Goal: Obtain resource: Download file/media

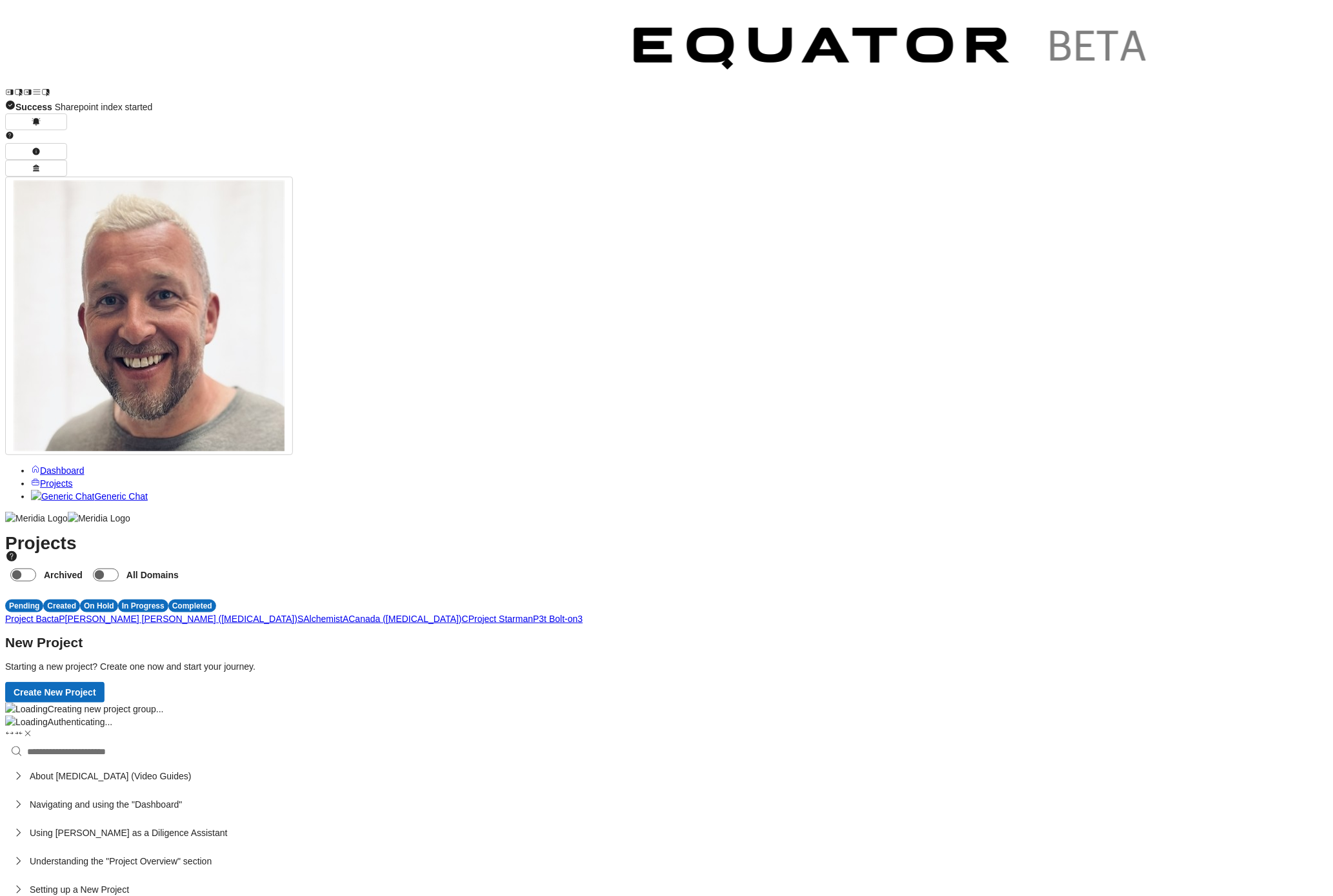
click at [538, 614] on span "P" at bounding box center [536, 619] width 6 height 11
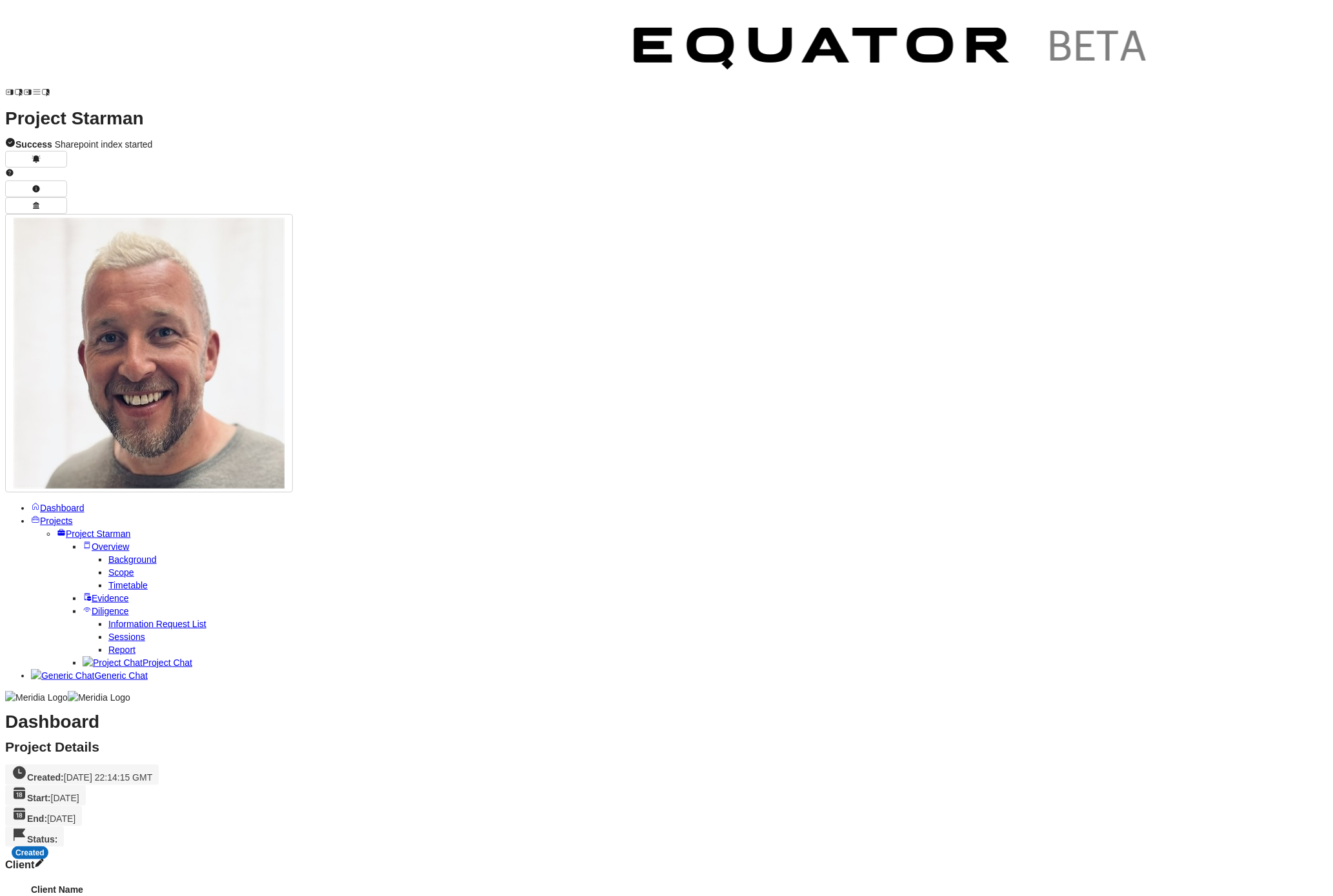
click at [91, 593] on span "Evidence" at bounding box center [110, 599] width 38 height 11
click at [73, 516] on span "Projects" at bounding box center [57, 521] width 33 height 11
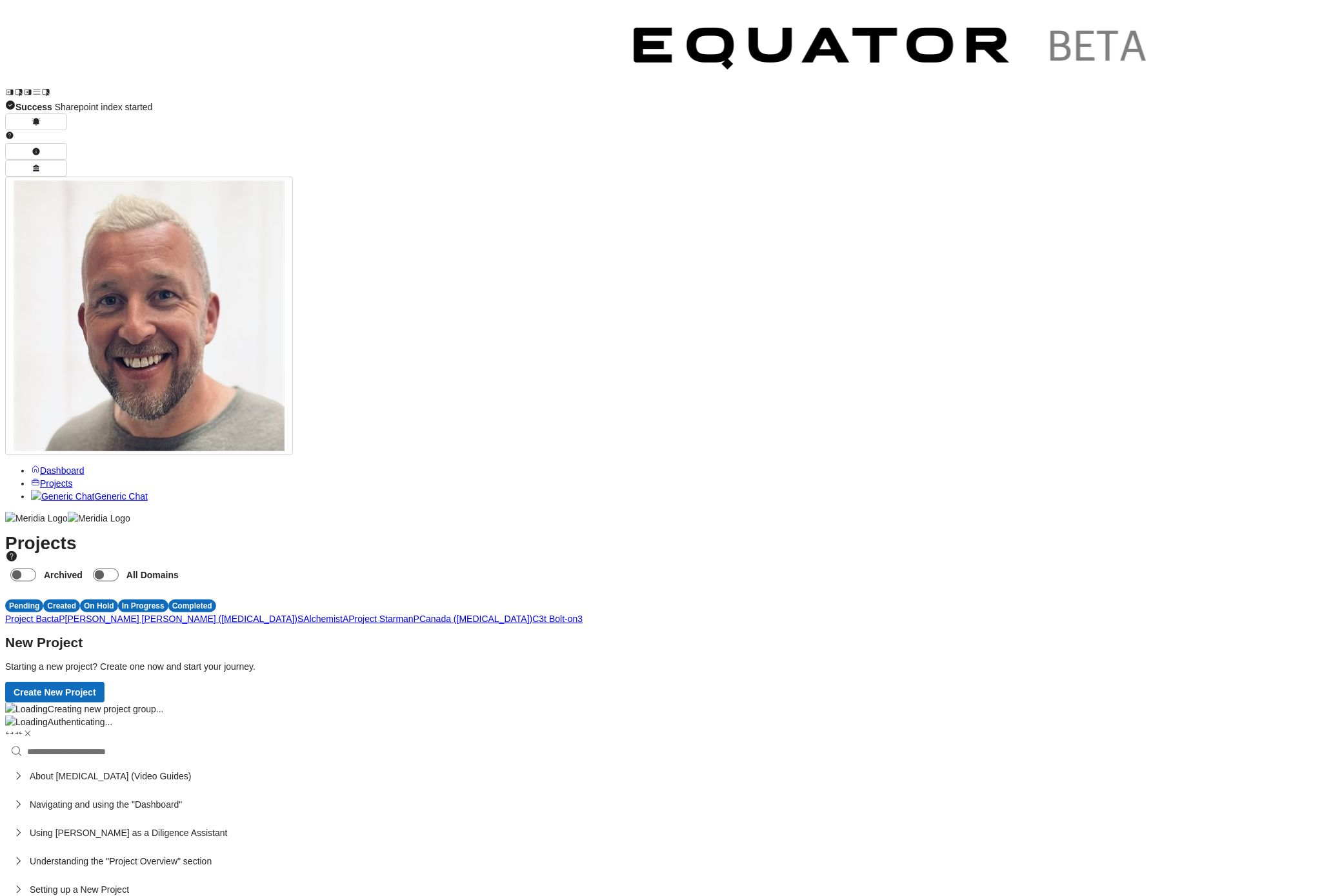
click at [583, 614] on span "3" at bounding box center [580, 619] width 5 height 11
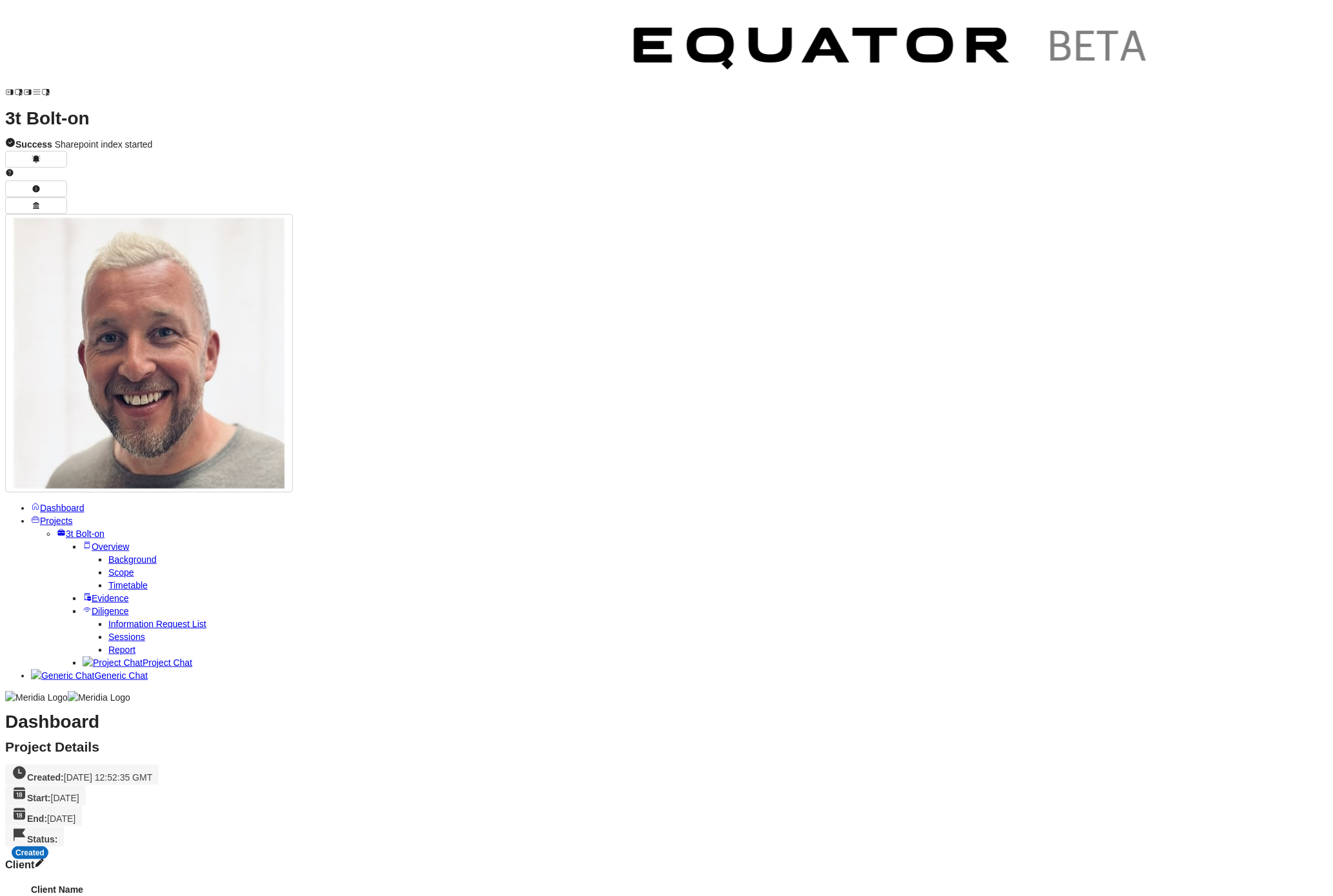
click at [108, 632] on link "Sessions" at bounding box center [126, 637] width 37 height 11
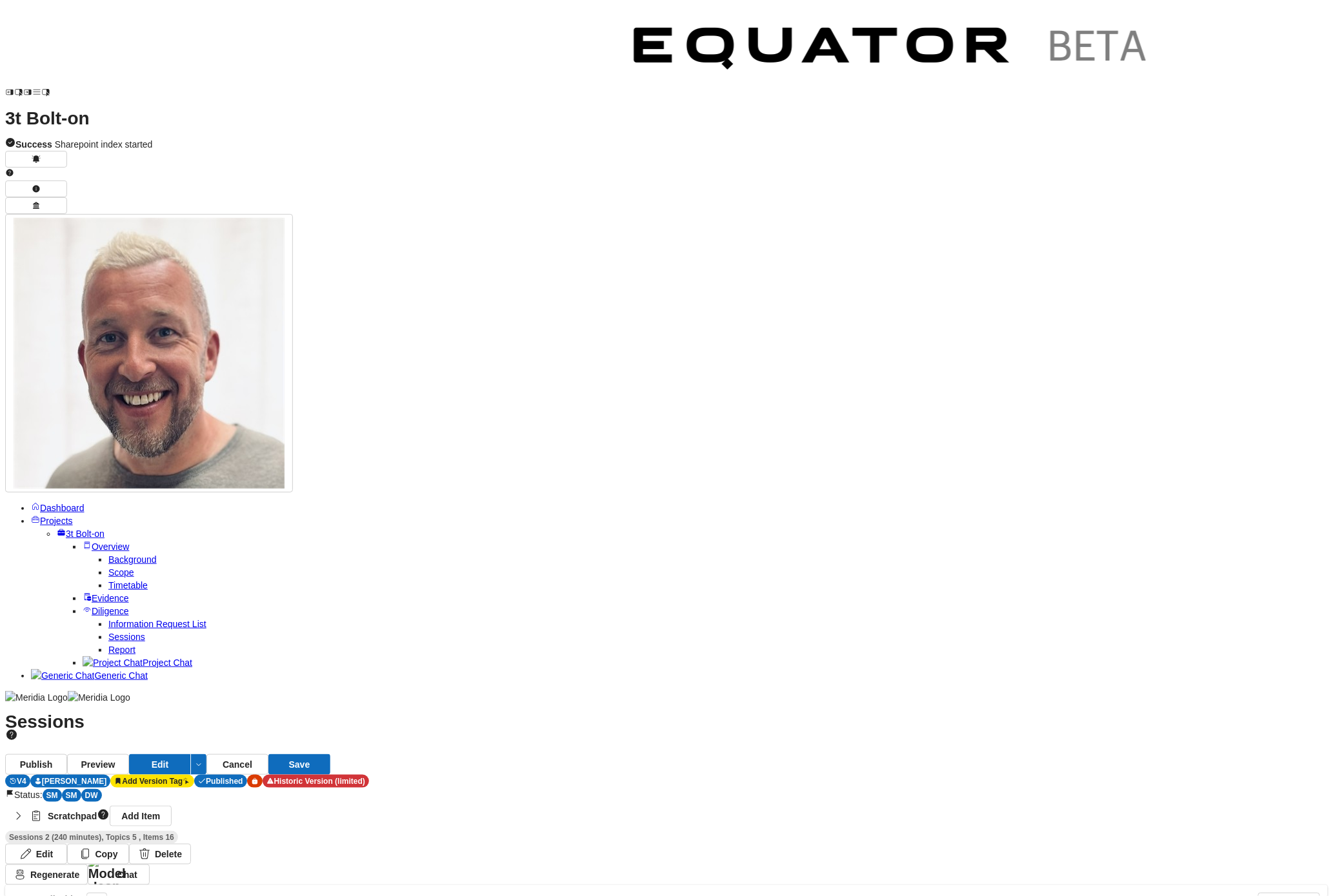
drag, startPoint x: 233, startPoint y: 238, endPoint x: 1292, endPoint y: 771, distance: 1185.6
click at [206, 754] on button "button" at bounding box center [199, 764] width 15 height 20
click at [1289, 106] on div "Export to DocX" at bounding box center [1282, 113] width 82 height 20
click at [73, 516] on link "Projects" at bounding box center [52, 521] width 42 height 11
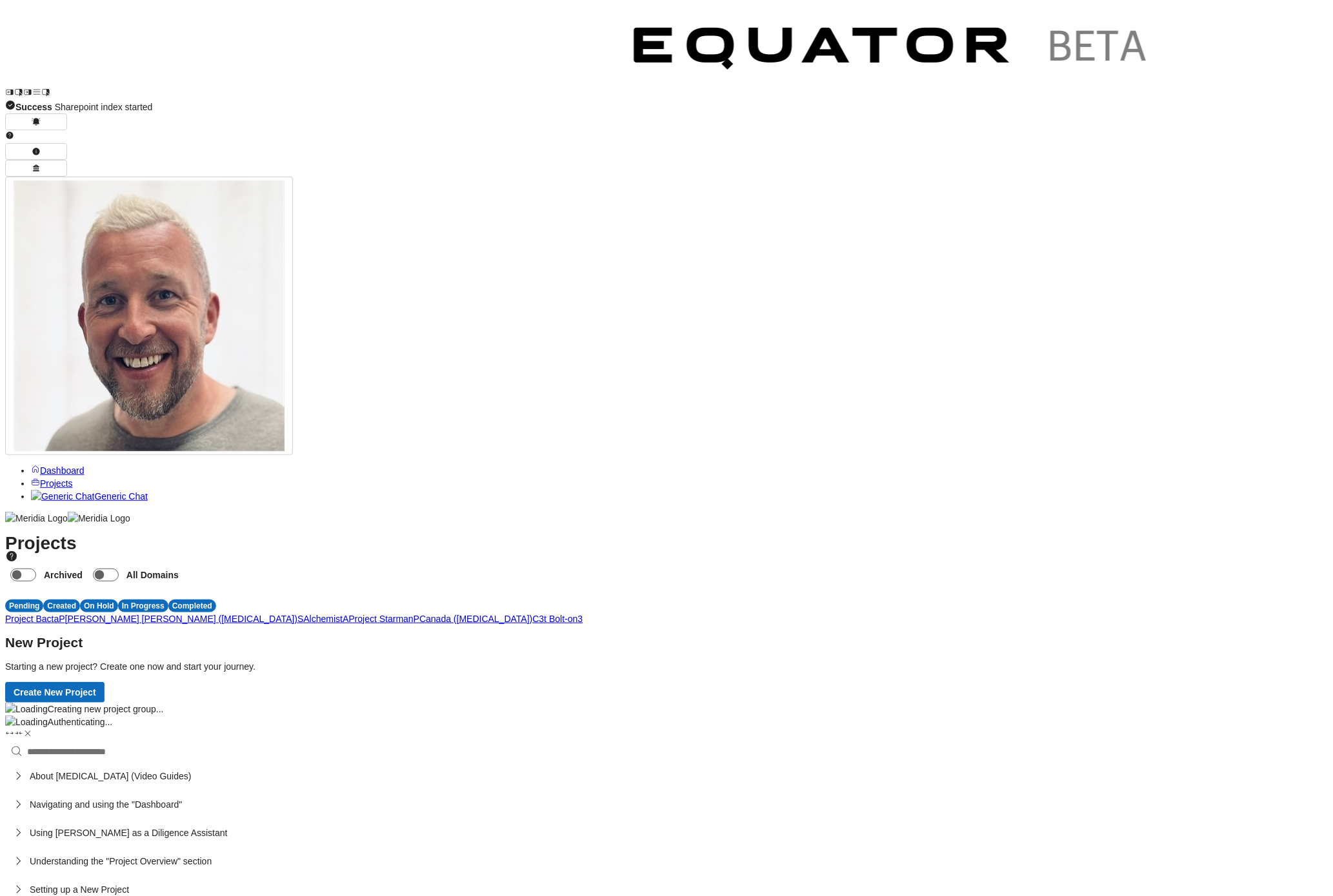
click at [64, 614] on span "P" at bounding box center [62, 619] width 6 height 11
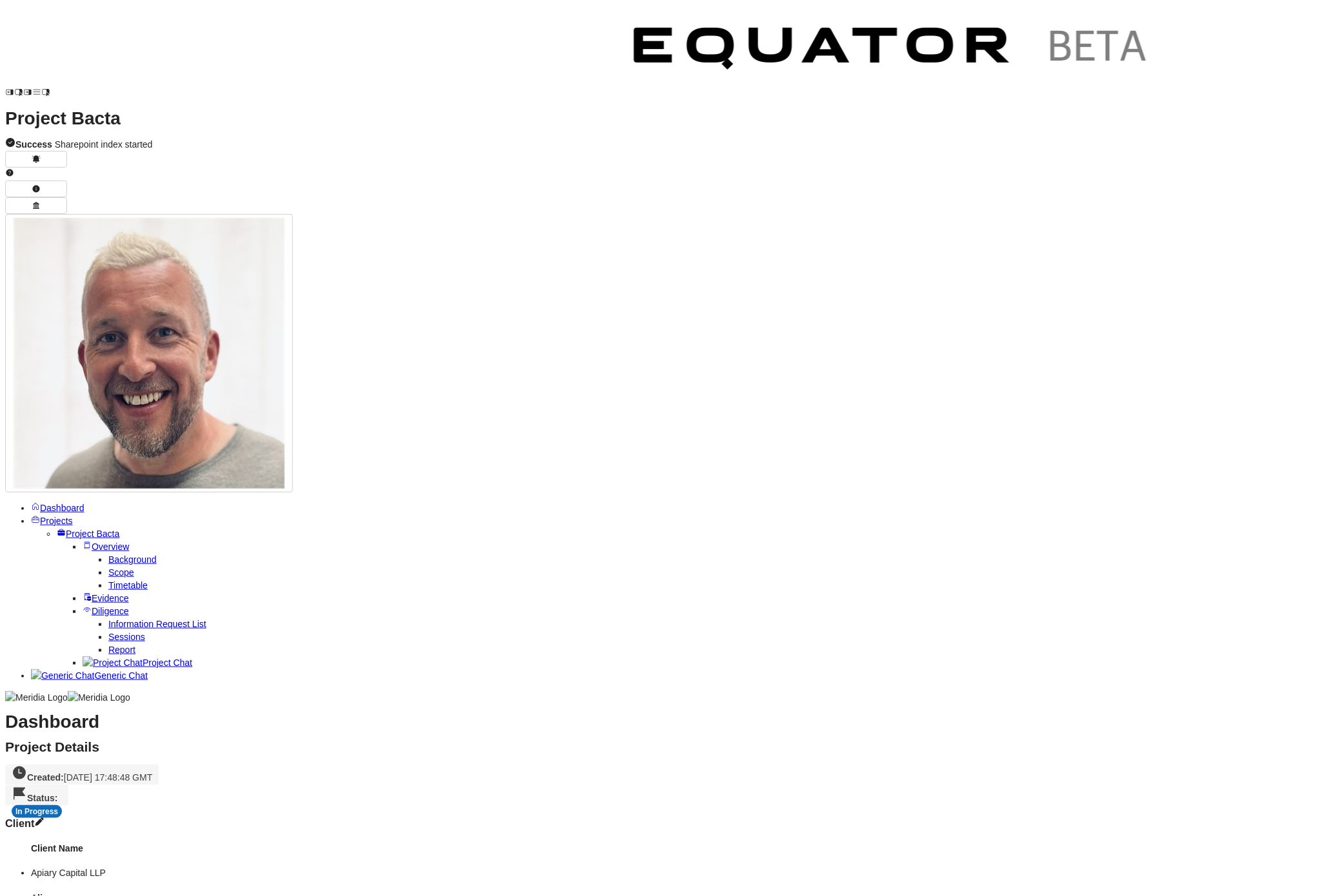
click at [143, 657] on span "Project Chat" at bounding box center [168, 663] width 50 height 11
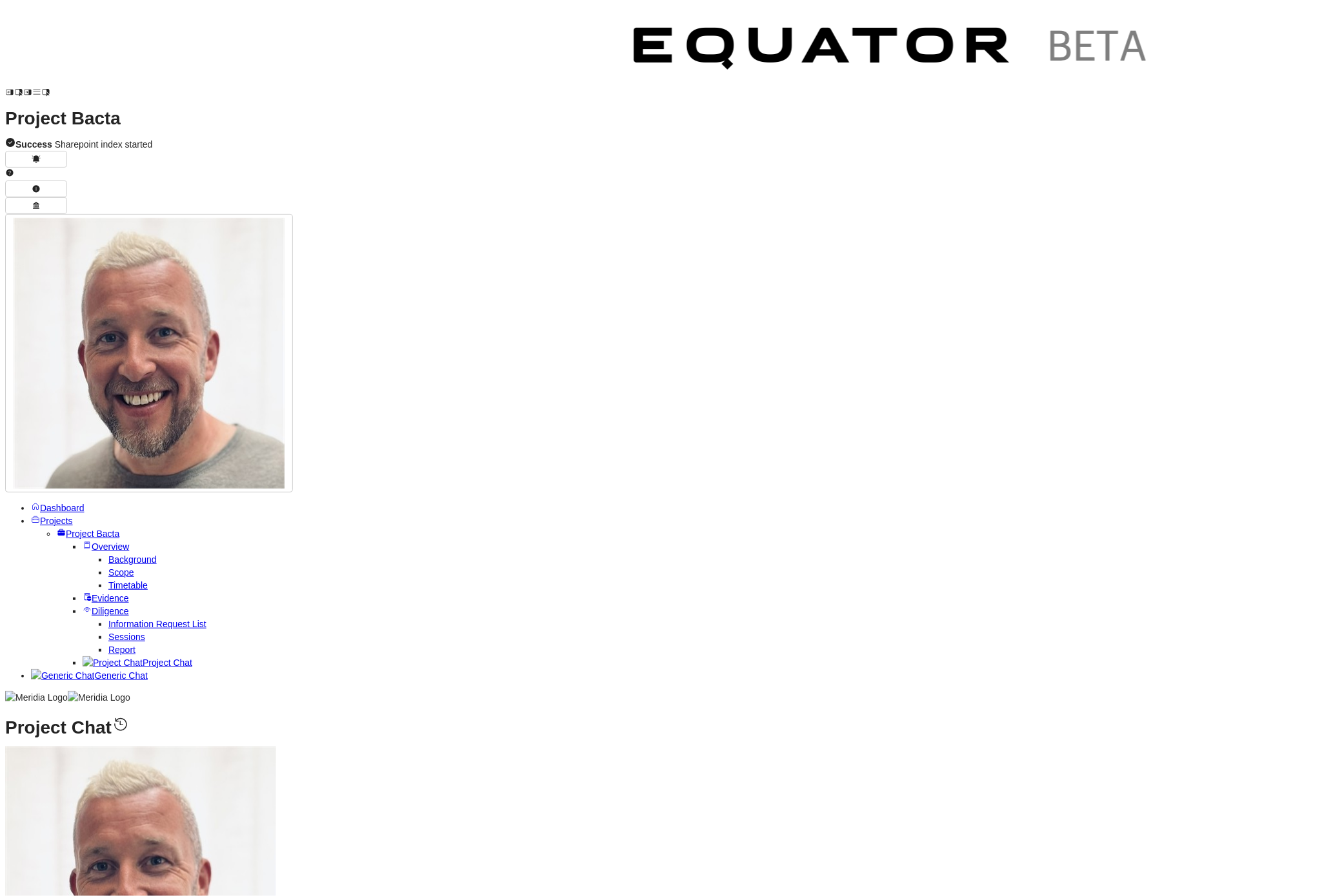
scroll to position [-2600, 0]
click at [91, 593] on span "Evidence" at bounding box center [110, 599] width 38 height 11
